Goal: Register for event/course

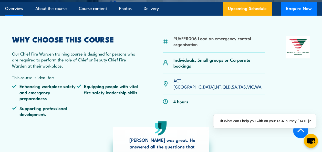
scroll to position [154, 0]
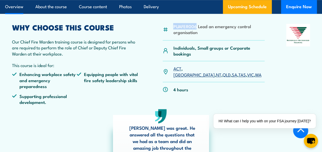
drag, startPoint x: 173, startPoint y: 28, endPoint x: 196, endPoint y: 28, distance: 22.8
click at [196, 28] on li "PUAFER006 Lead an emergency control organisation" at bounding box center [218, 29] width 91 height 12
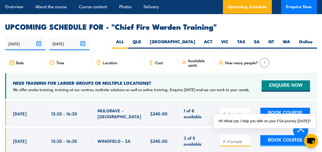
scroll to position [897, 0]
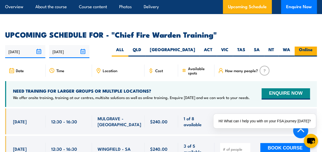
click at [306, 47] on label "Online" at bounding box center [306, 52] width 22 height 10
click at [313, 47] on input "Online" at bounding box center [314, 48] width 3 height 3
radio input "true"
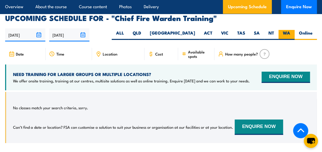
click at [286, 30] on label "WA" at bounding box center [287, 35] width 16 height 10
click at [290, 30] on input "WA" at bounding box center [291, 31] width 3 height 3
radio input "true"
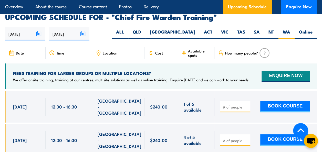
scroll to position [914, 0]
